Goal: Information Seeking & Learning: Learn about a topic

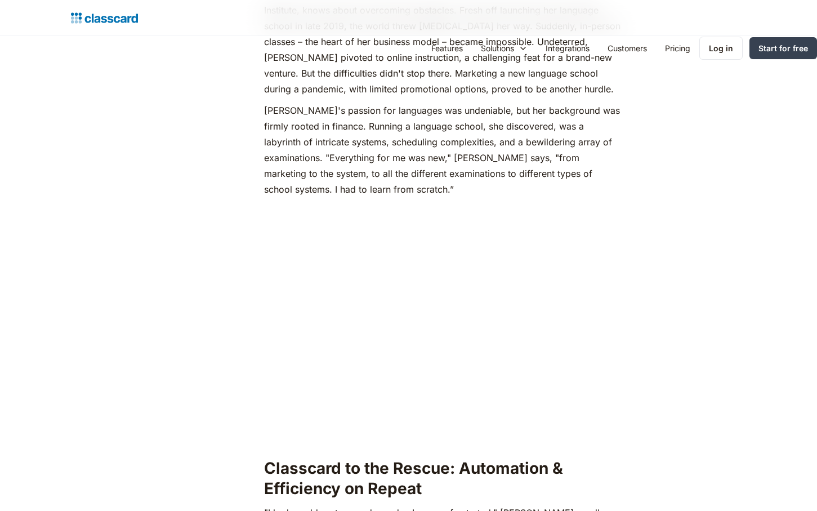
scroll to position [1389, 0]
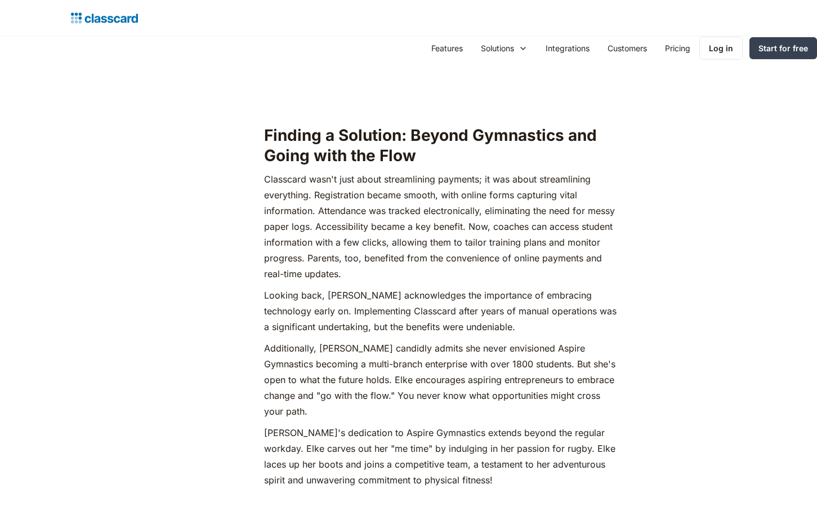
scroll to position [1840, 0]
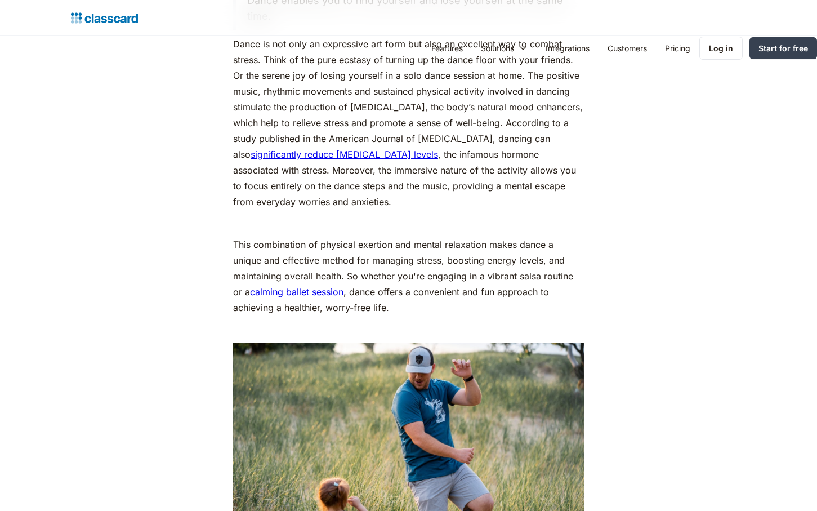
scroll to position [2084, 0]
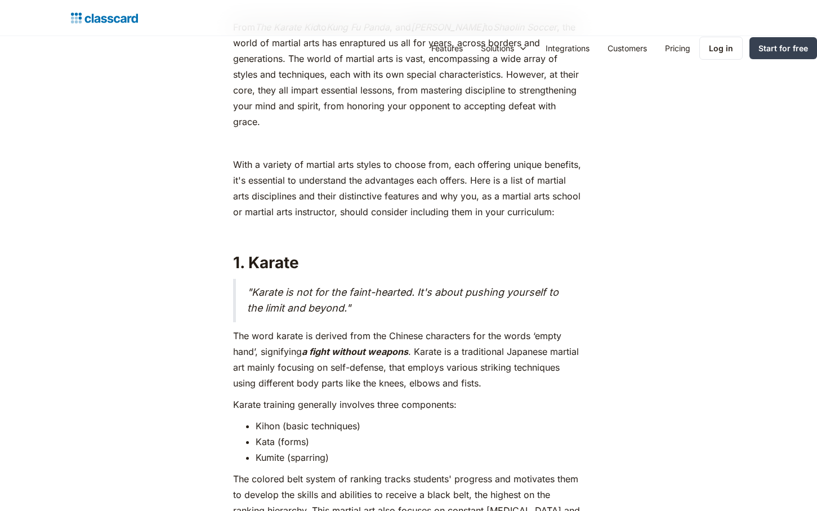
scroll to position [2496, 0]
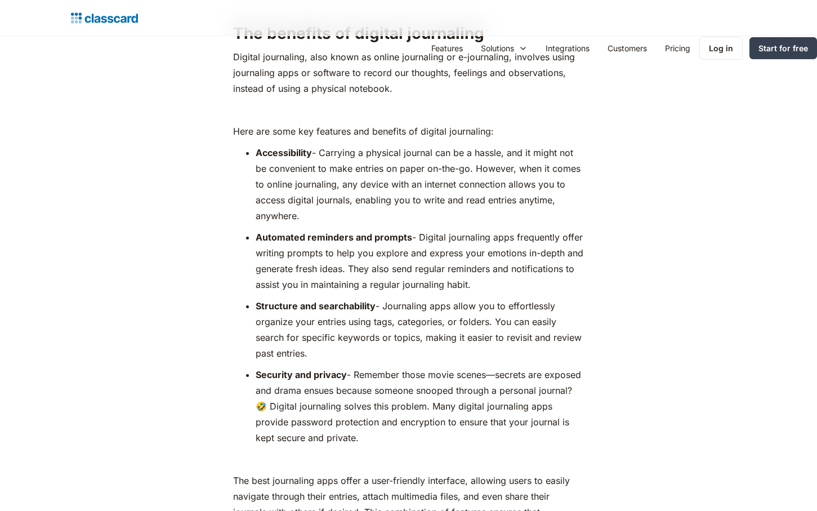
scroll to position [1840, 0]
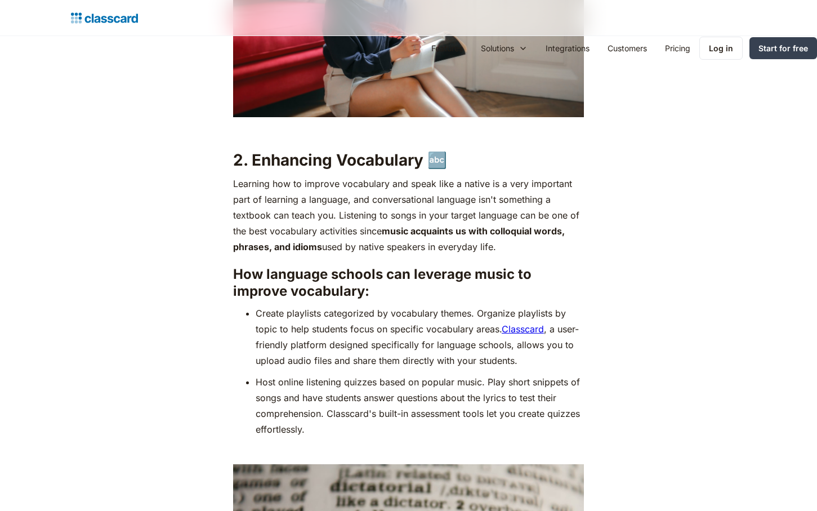
scroll to position [1840, 0]
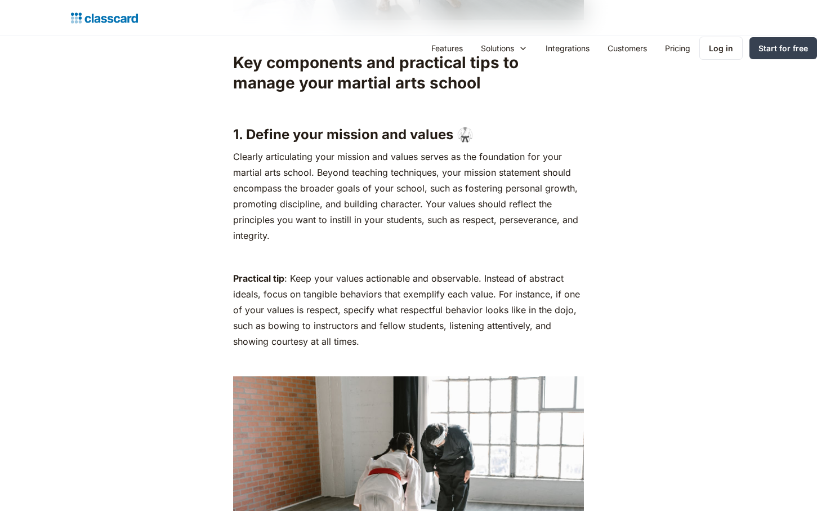
scroll to position [1840, 0]
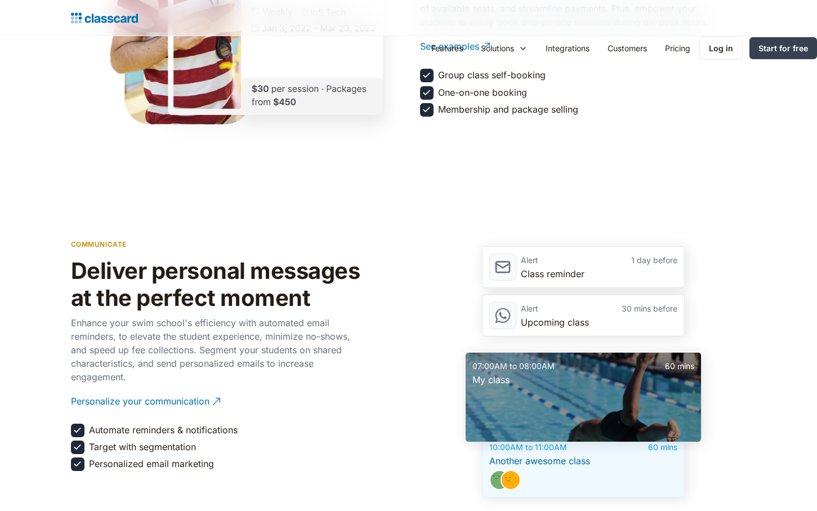
scroll to position [1840, 0]
